Goal: Information Seeking & Learning: Stay updated

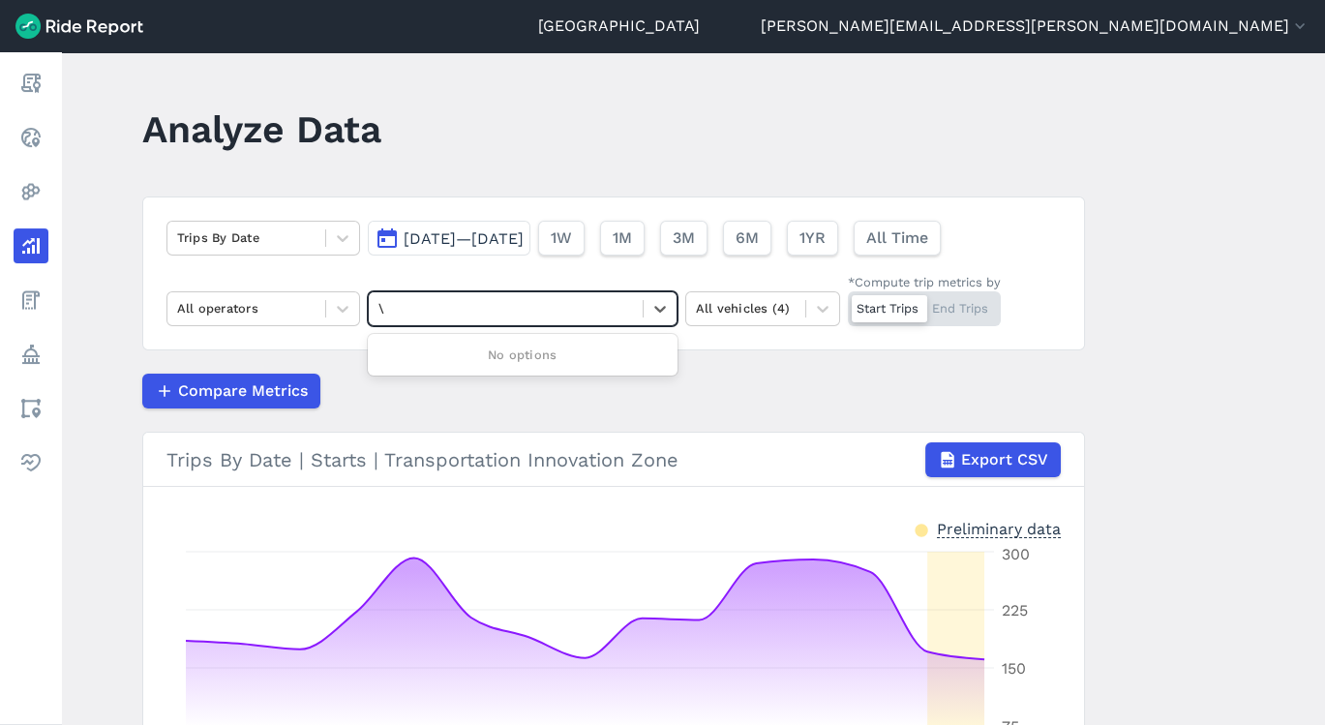
type input "\"
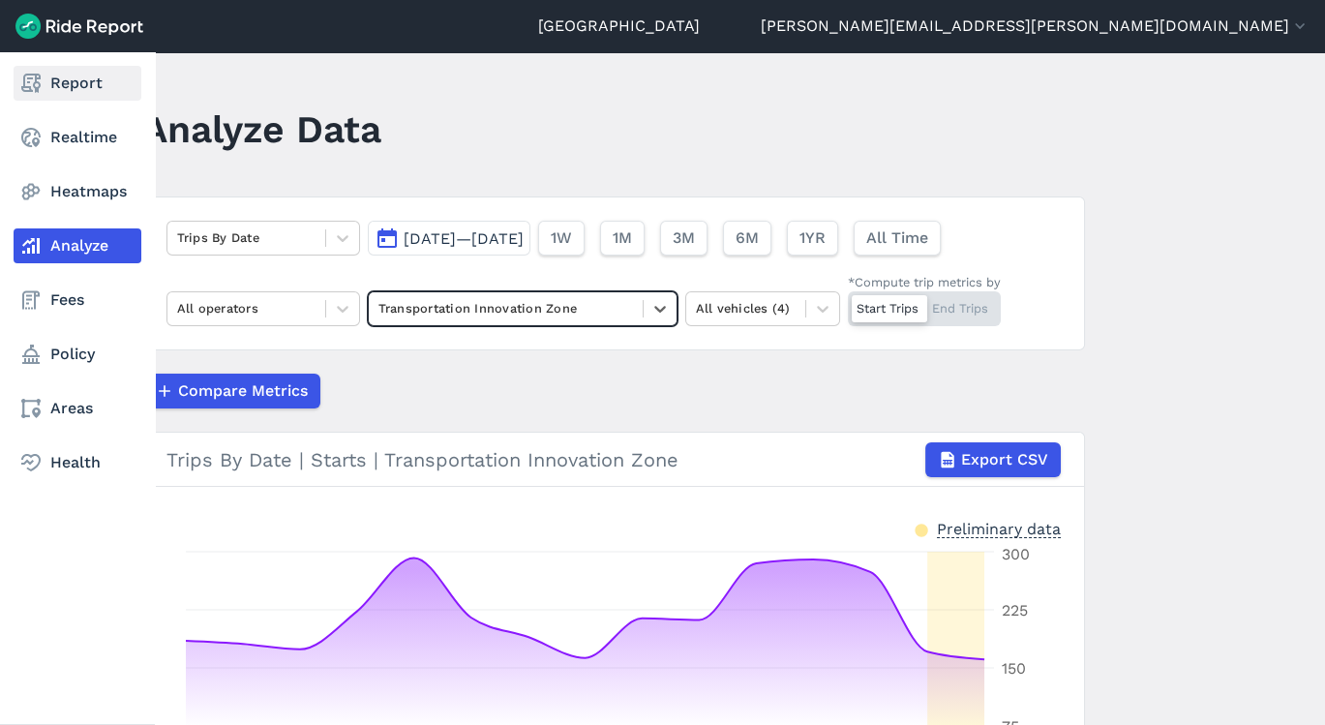
click at [51, 88] on link "Report" at bounding box center [78, 83] width 128 height 35
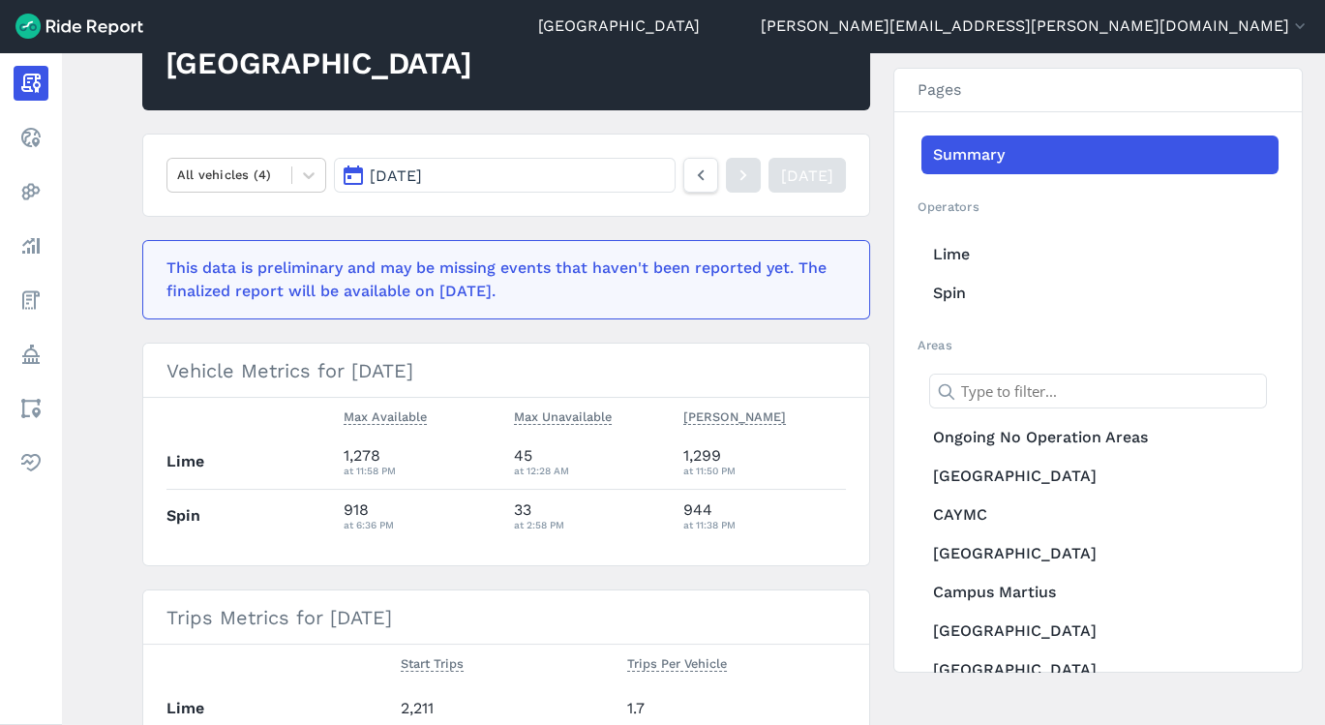
scroll to position [228, 0]
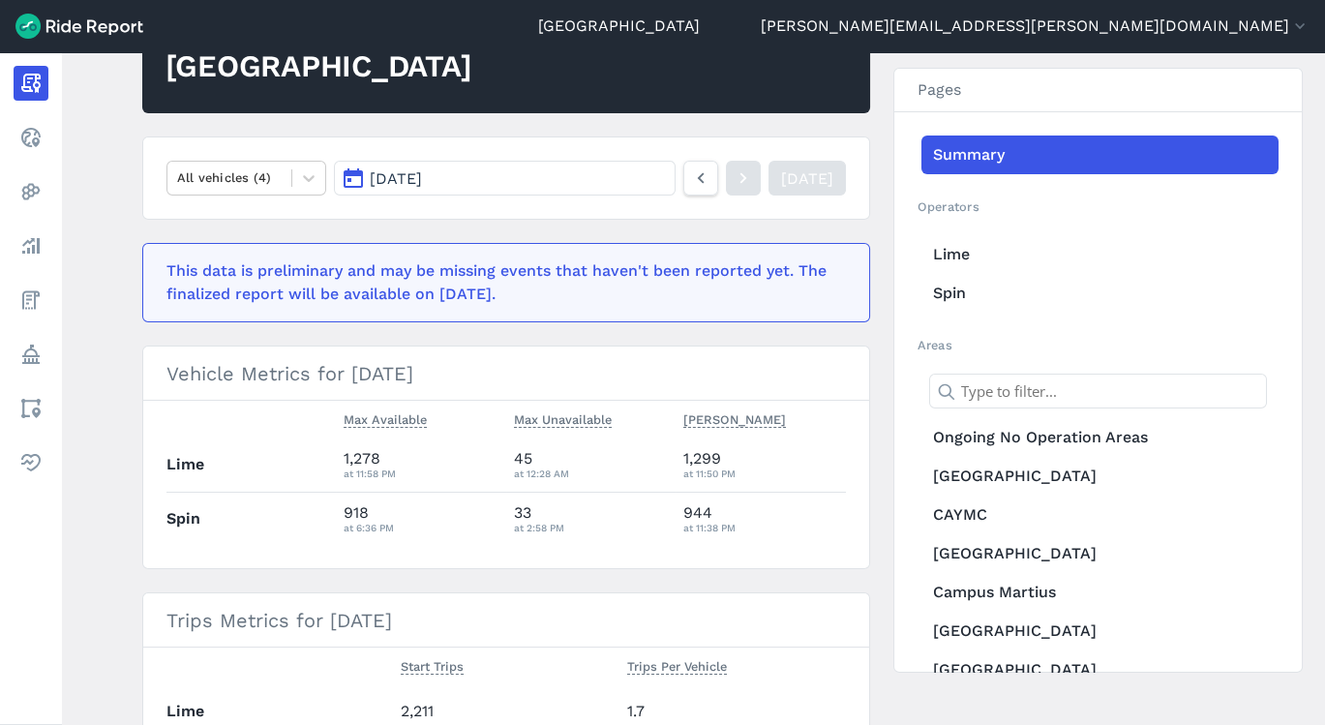
click at [1063, 226] on section "Operators Lime Spin" at bounding box center [1097, 254] width 361 height 115
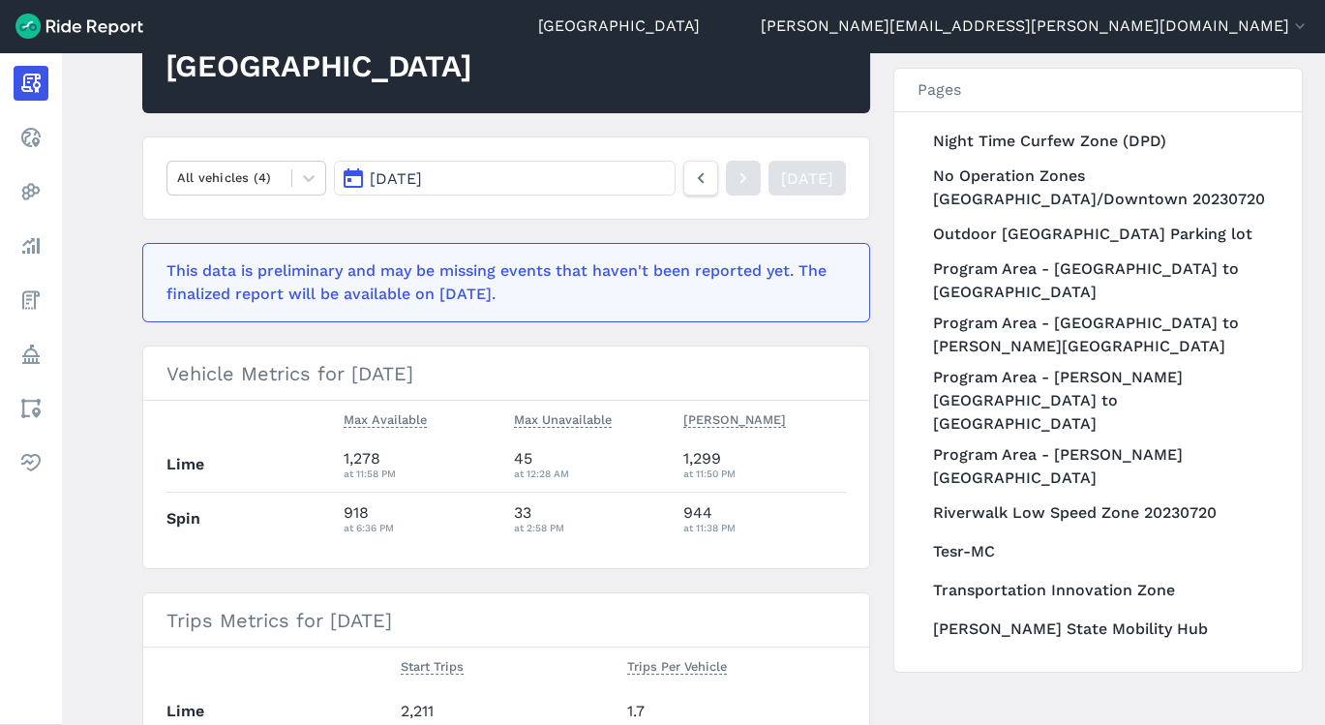
scroll to position [2470, 0]
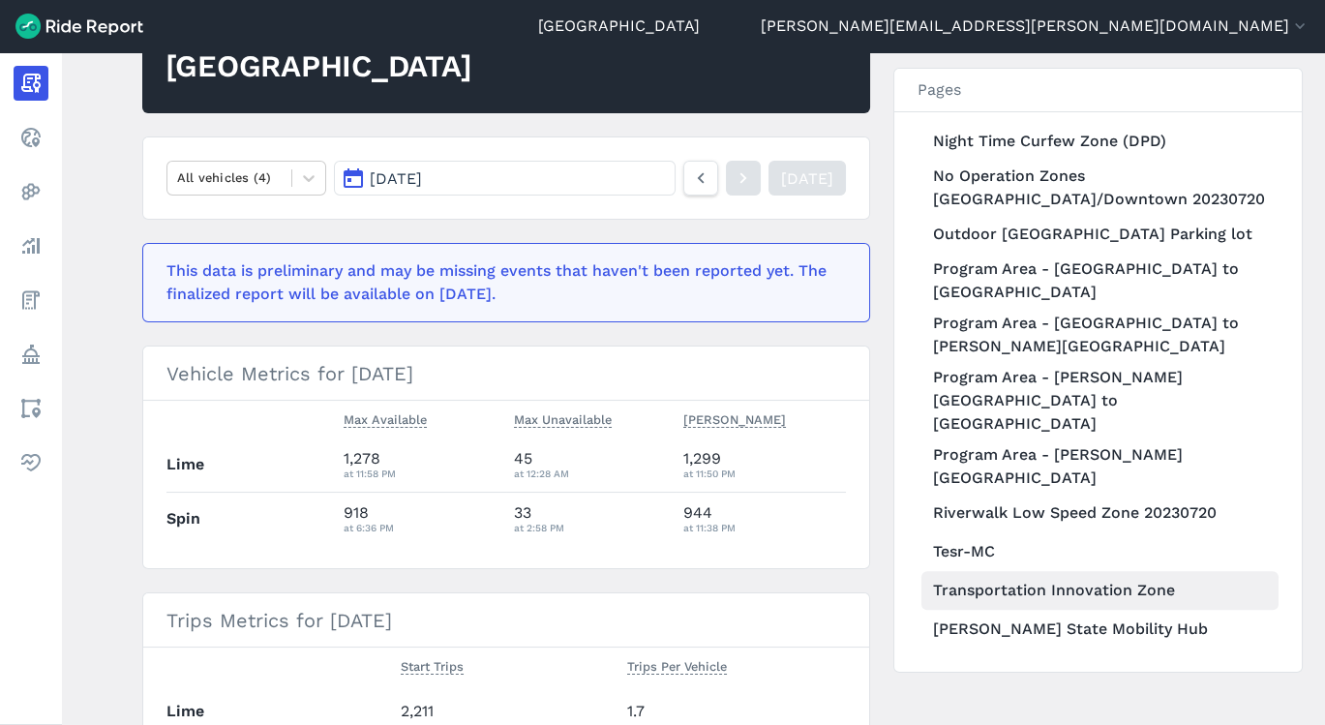
click at [1017, 591] on link "Transportation Innovation Zone" at bounding box center [1099, 590] width 357 height 39
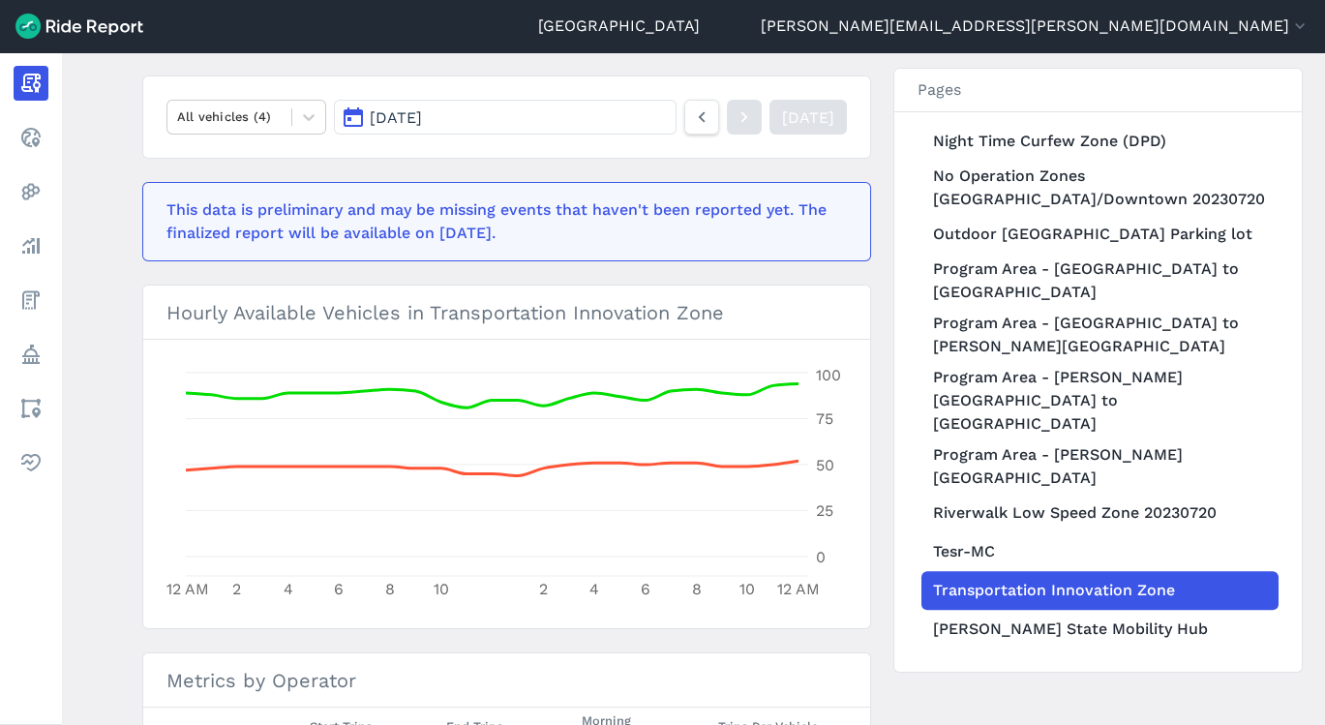
scroll to position [341, 0]
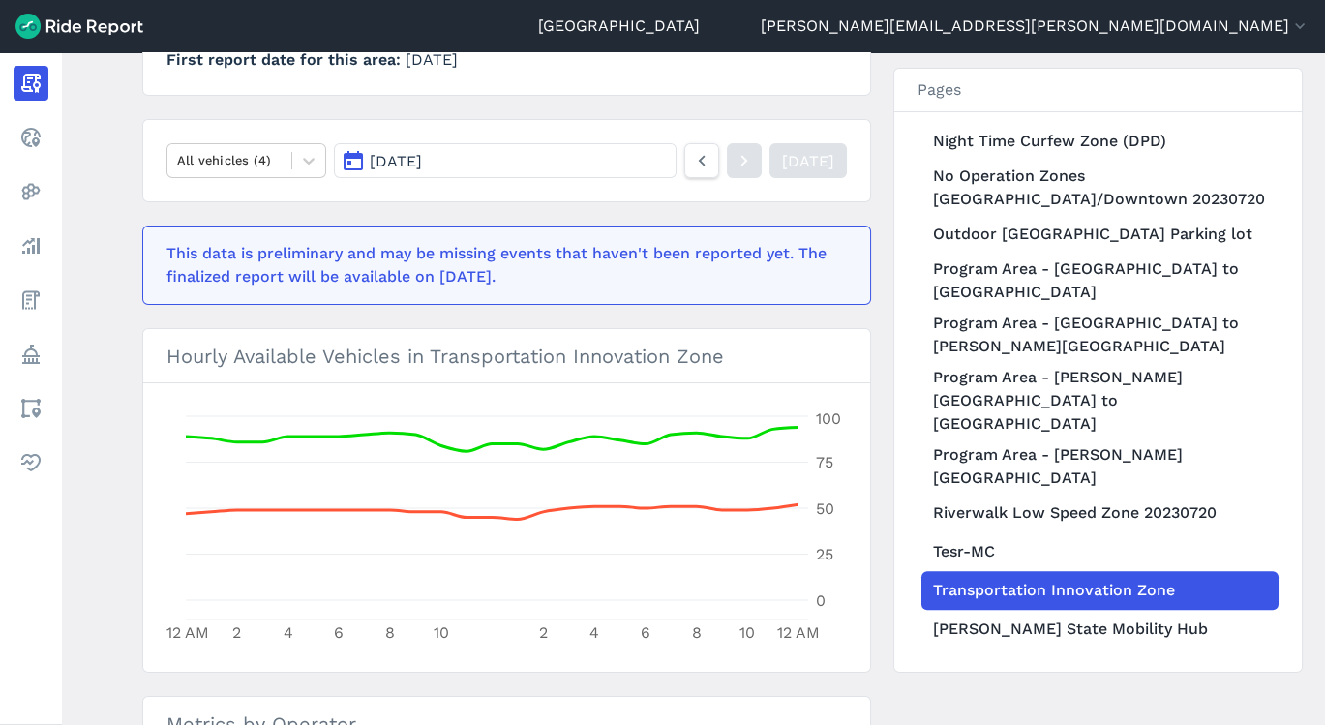
click at [1317, 615] on main "[DATE] Daily Report Print Export CSV Transportation Innovation Zone About this …" at bounding box center [693, 388] width 1263 height 672
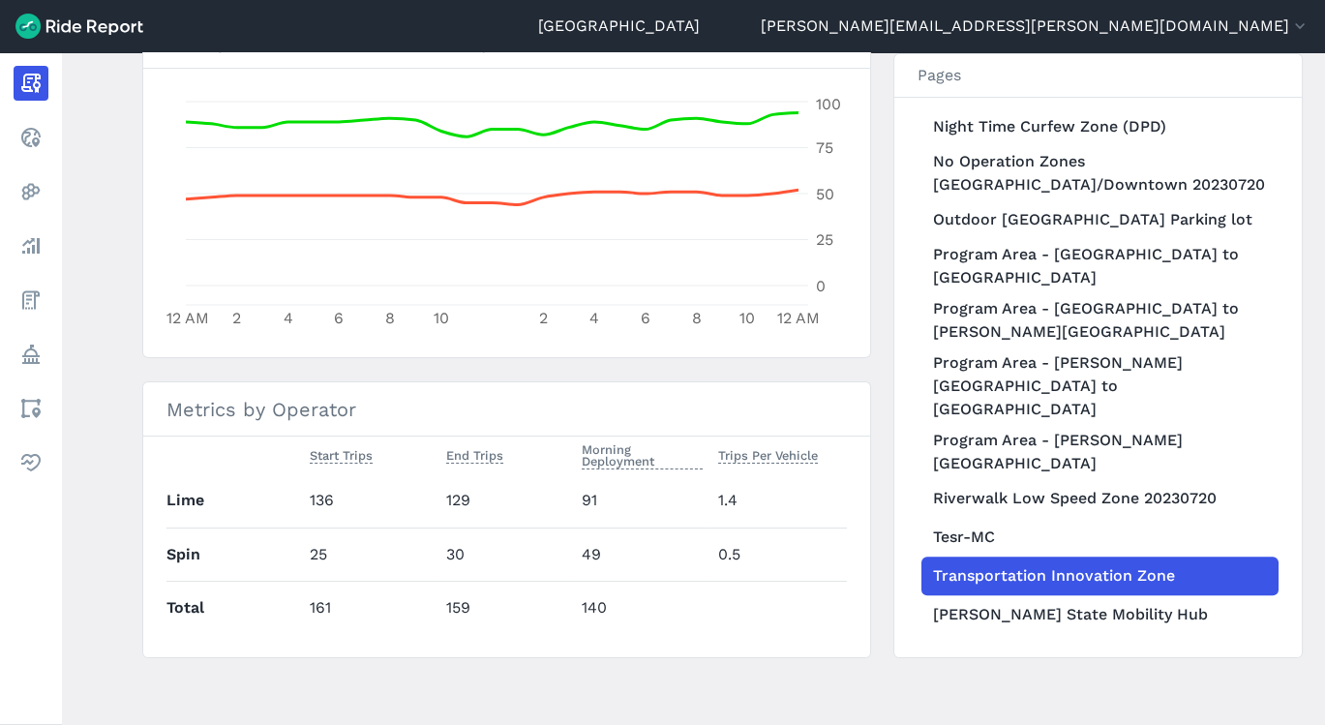
scroll to position [0, 0]
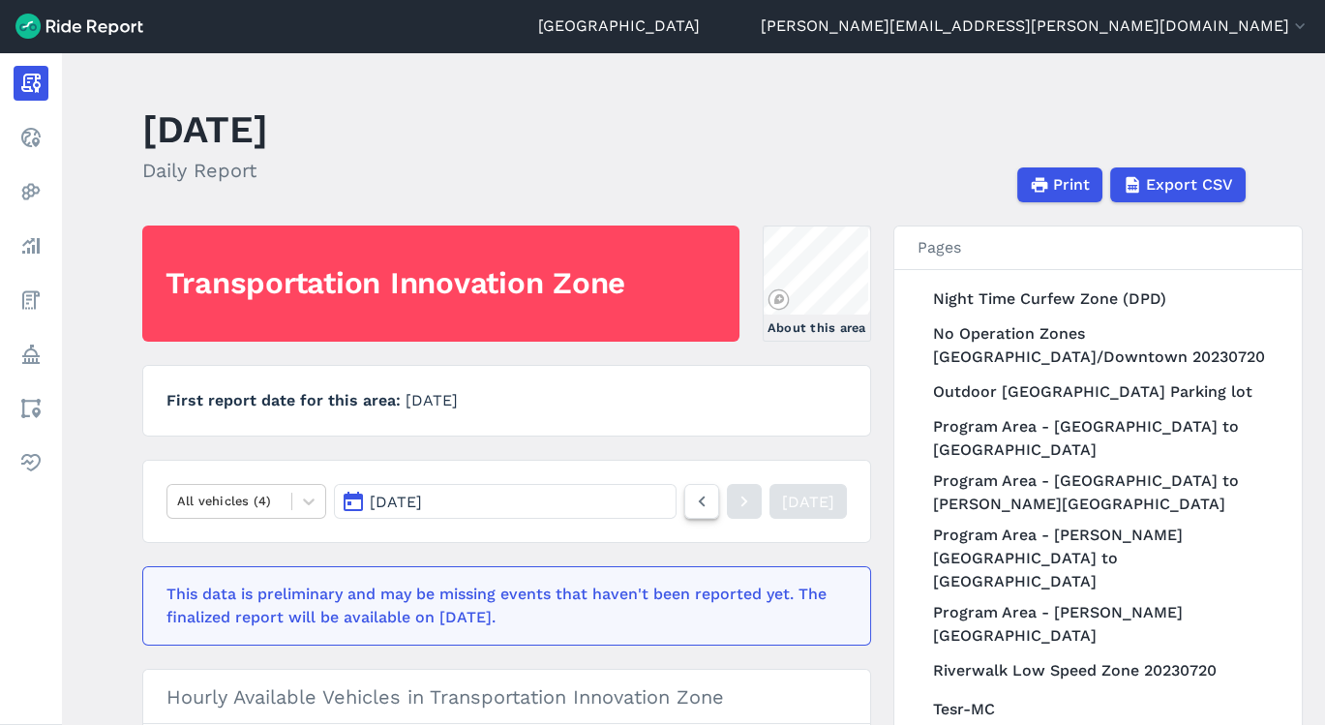
click at [691, 503] on icon at bounding box center [701, 501] width 21 height 23
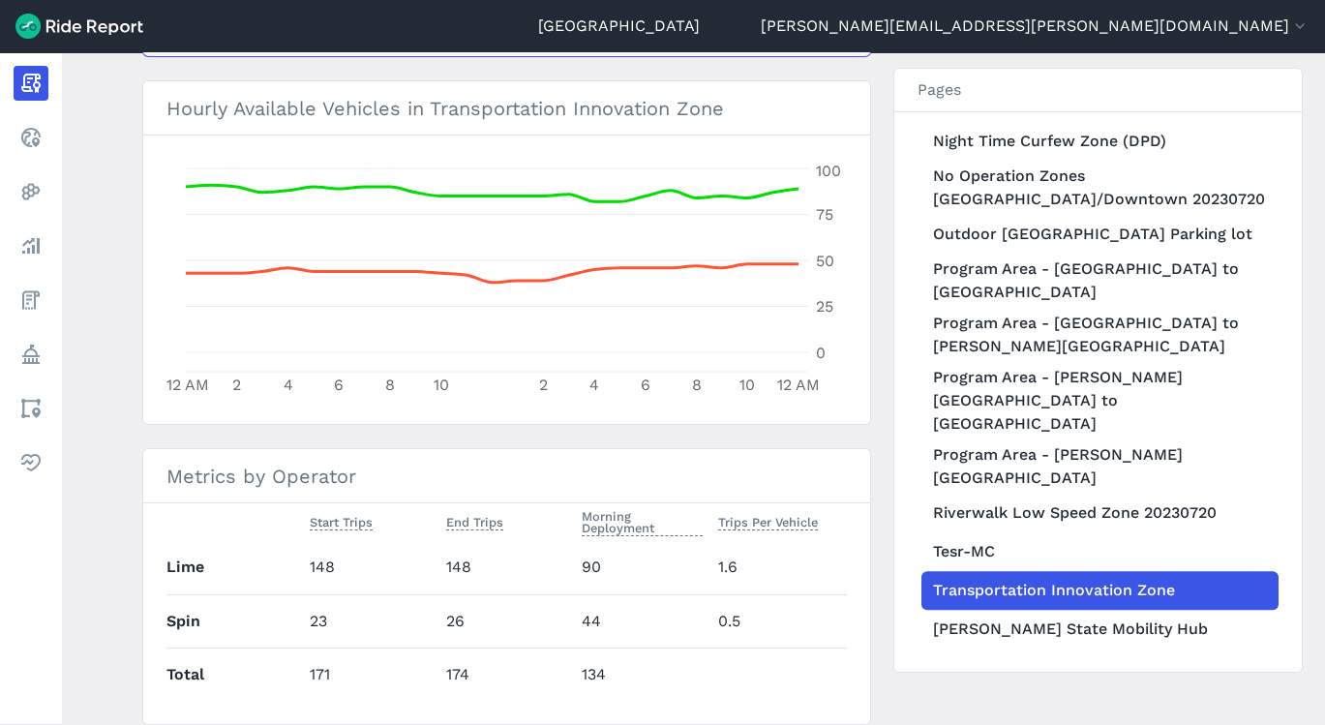
click at [1318, 251] on main "[DATE] Daily Report Print Export CSV Transportation Innovation Zone About this …" at bounding box center [693, 388] width 1263 height 672
click at [1311, 241] on main "[DATE] Daily Report Print Export CSV Transportation Innovation Zone About this …" at bounding box center [693, 388] width 1263 height 672
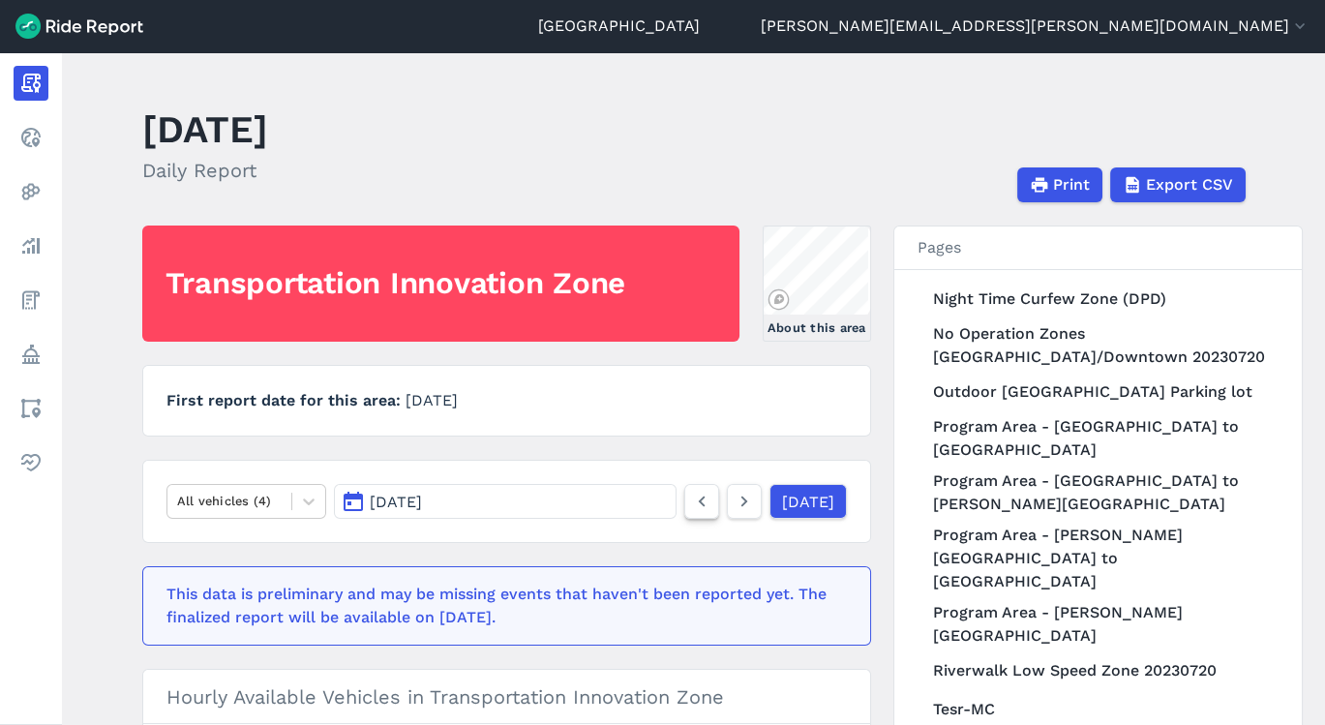
click at [691, 495] on icon at bounding box center [701, 501] width 21 height 23
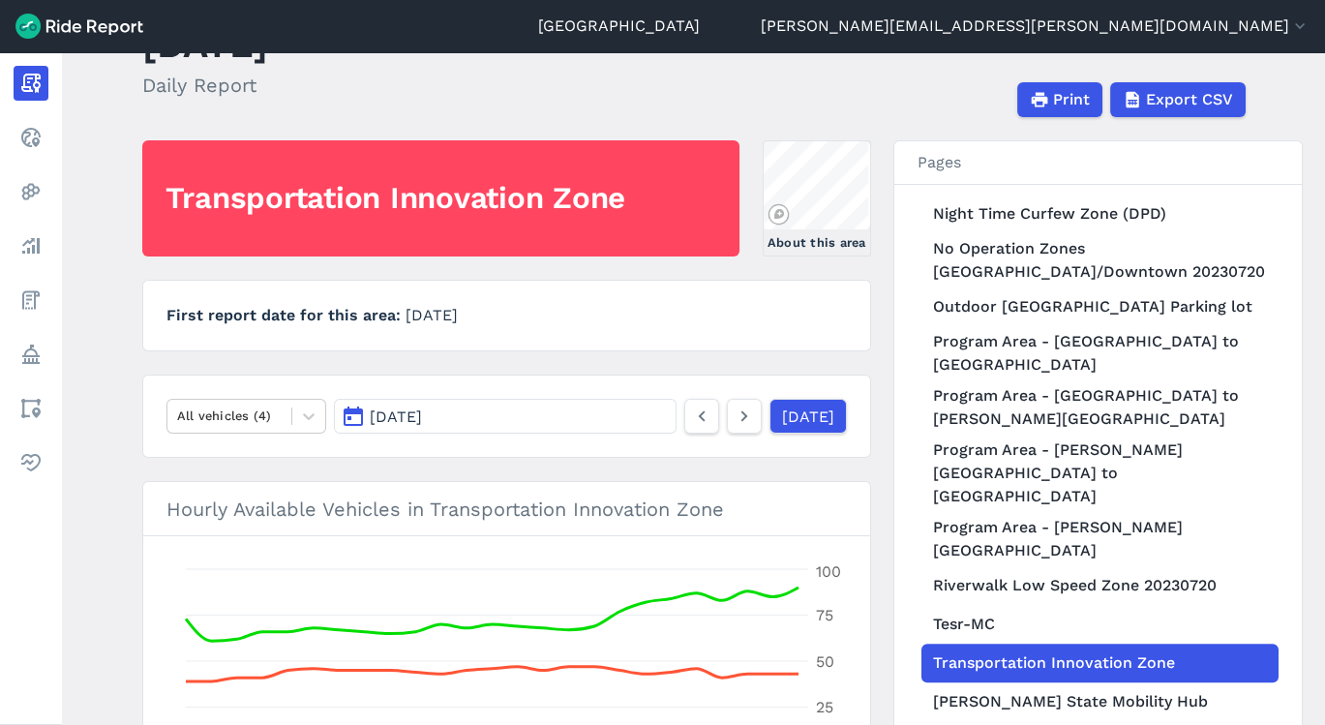
scroll to position [15, 0]
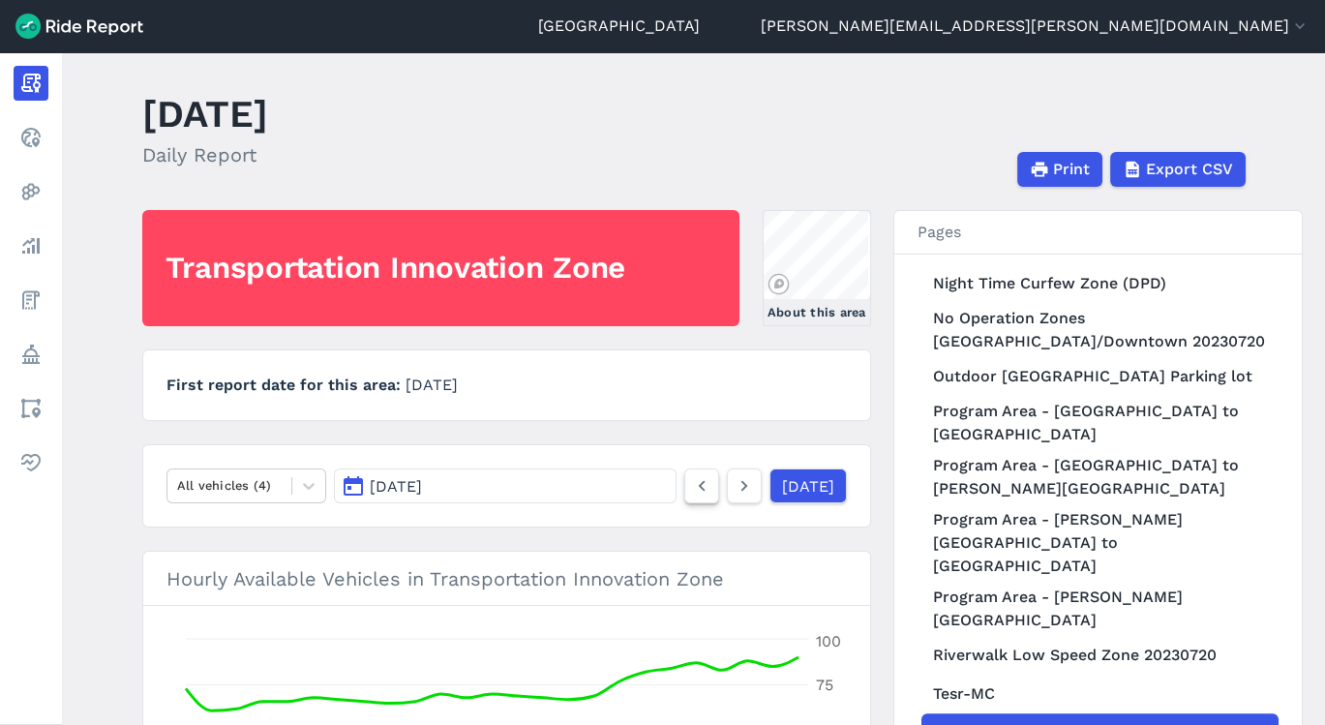
click at [684, 496] on link at bounding box center [701, 485] width 35 height 35
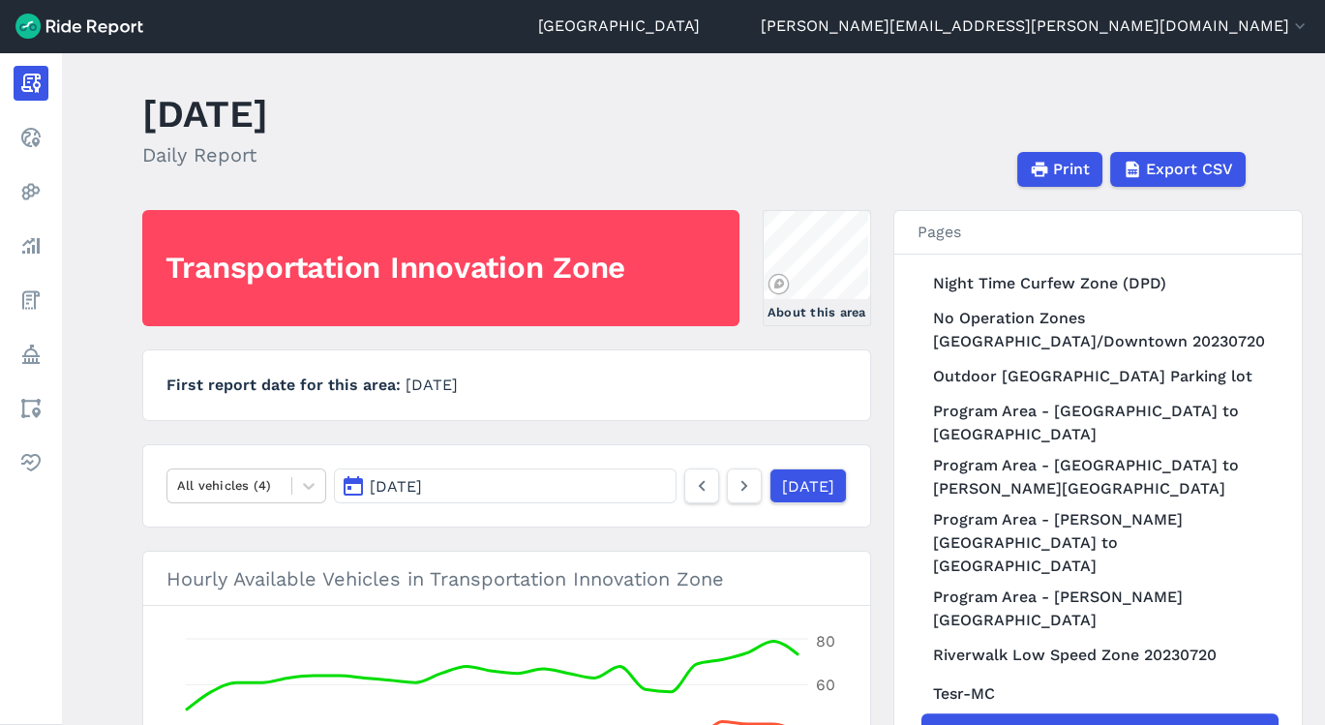
scroll to position [552, 0]
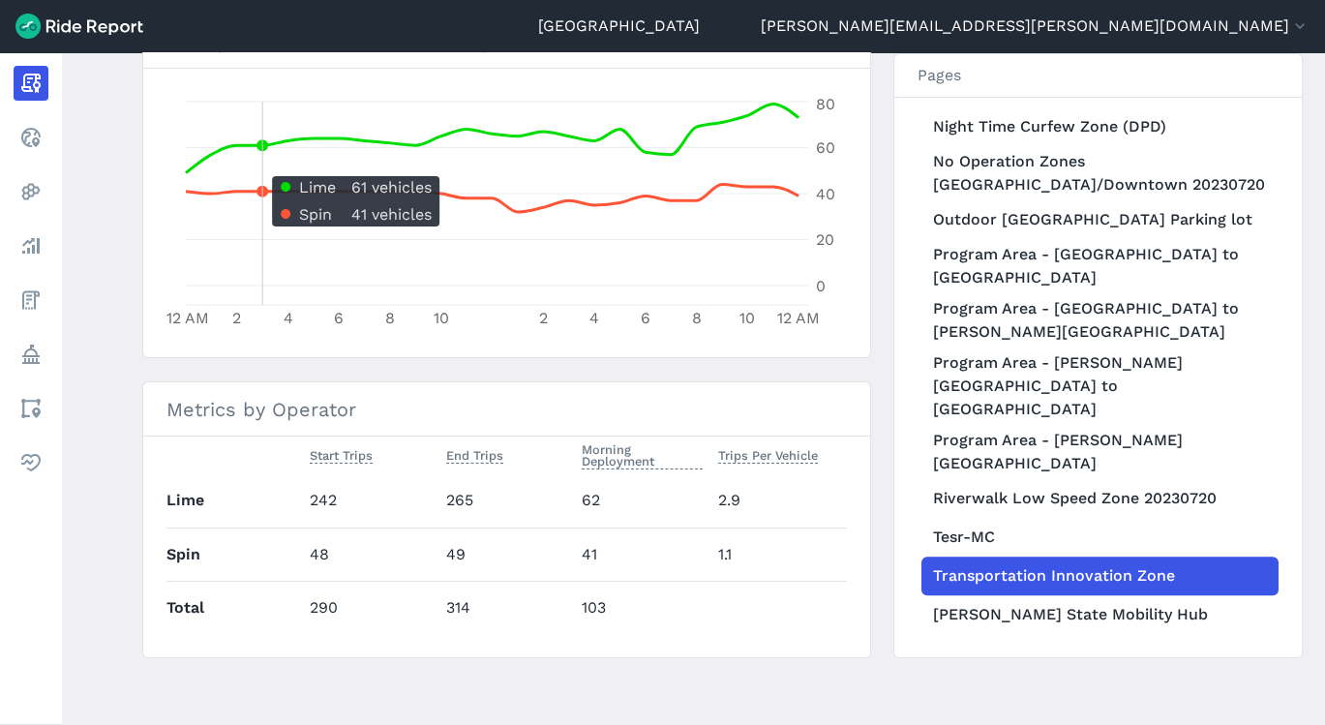
click at [248, 161] on icon "12 AM 2 4 6 8 10 2 4 6 8 10 12 AM 0 20 40 60 80" at bounding box center [506, 213] width 680 height 242
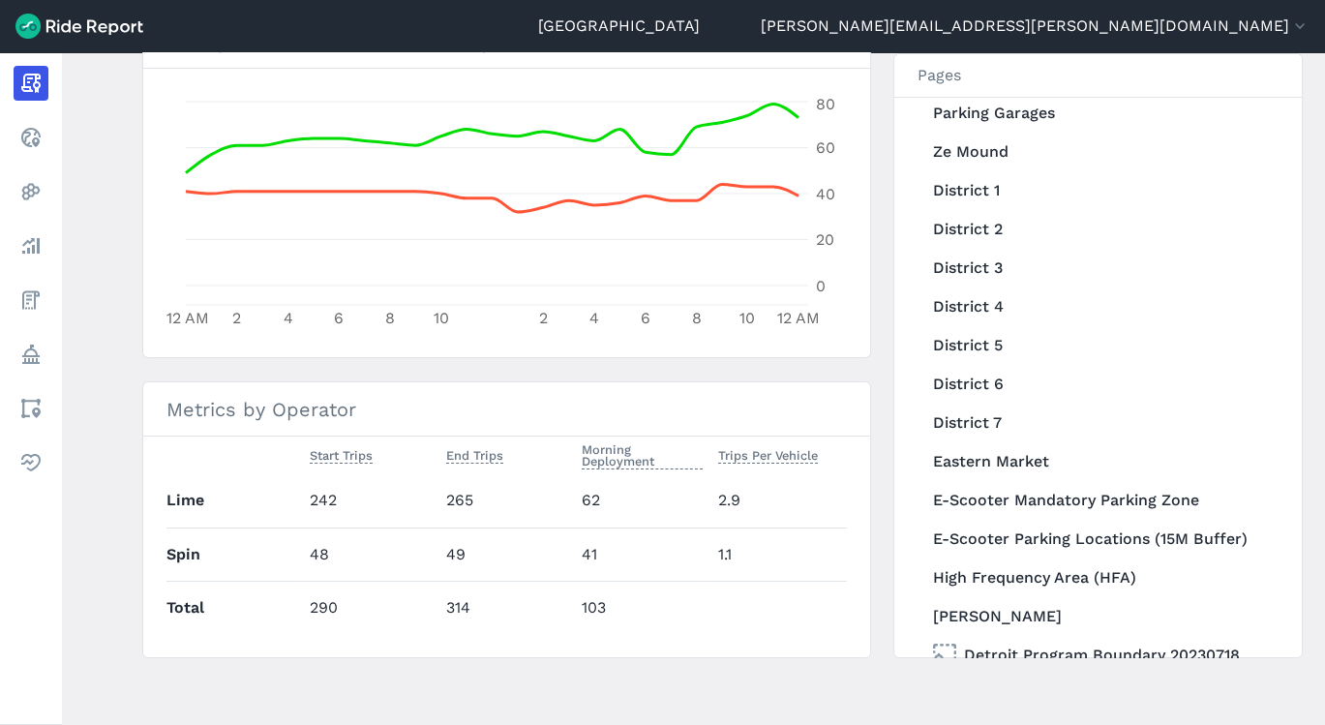
scroll to position [0, 0]
